Goal: Navigation & Orientation: Go to known website

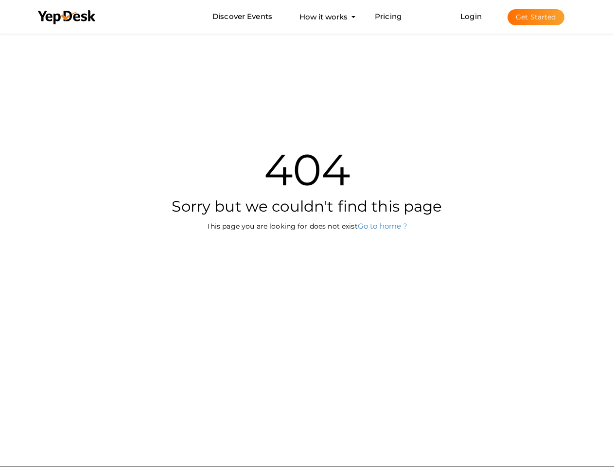
click at [307, 233] on div "404 Sorry but we couldn't find this page This page you are looking for does not…" at bounding box center [307, 177] width 569 height 293
click at [67, 18] on use at bounding box center [66, 17] width 57 height 14
click at [472, 16] on link "Login" at bounding box center [471, 16] width 21 height 9
click at [536, 17] on button "Get Started" at bounding box center [536, 17] width 57 height 16
